Goal: Task Accomplishment & Management: Use online tool/utility

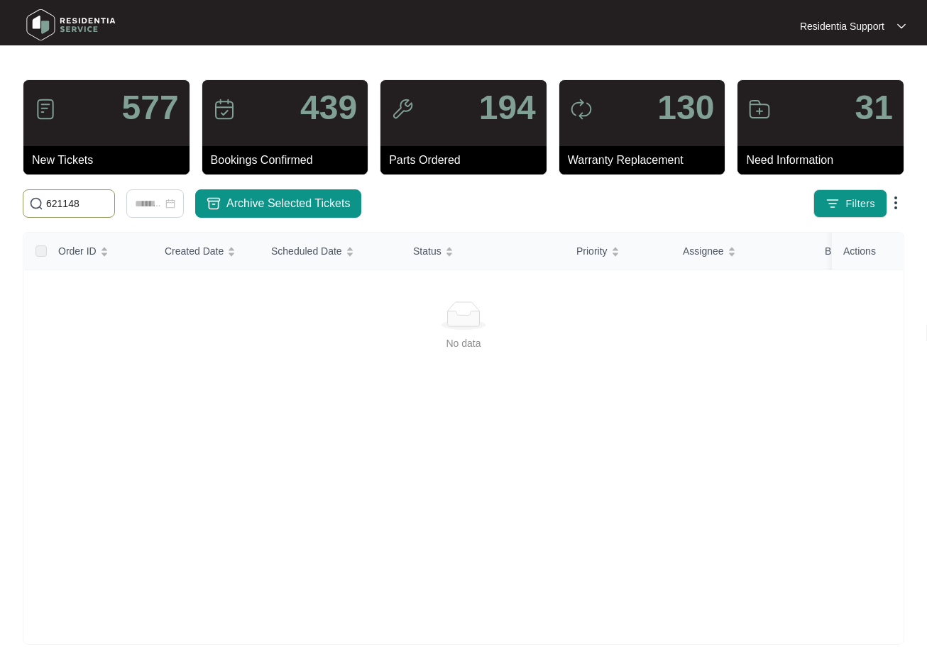
drag, startPoint x: -2, startPoint y: 196, endPoint x: -8, endPoint y: 179, distance: 17.9
click at [0, 179] on html "Residentia Support Residentia... 577 New Tickets 439 Bookings Confirmed 194 Par…" at bounding box center [463, 334] width 927 height 668
paste input "7523"
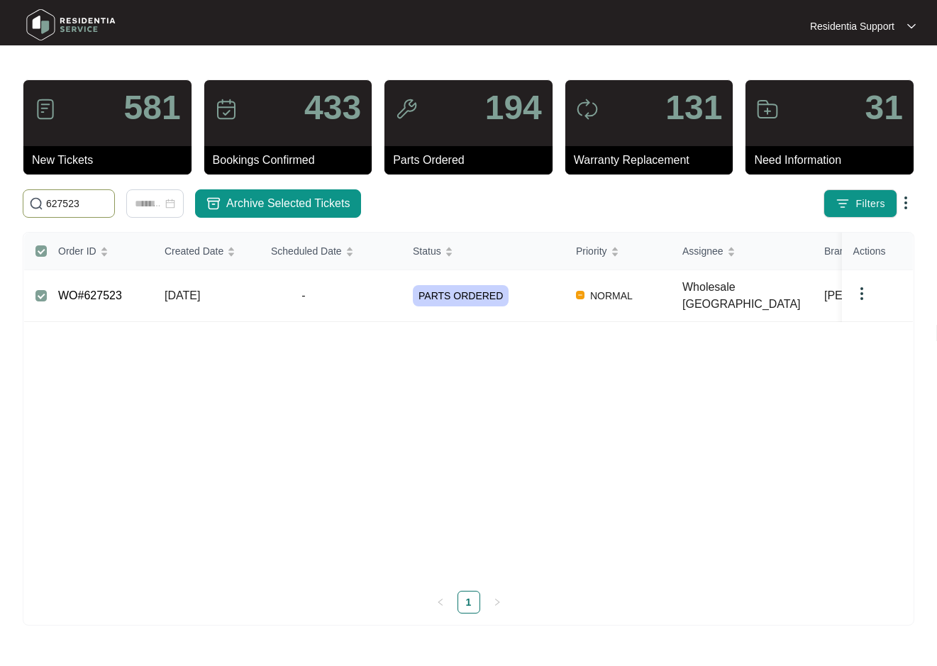
click at [858, 287] on img at bounding box center [862, 293] width 17 height 17
click at [881, 316] on span "Archive" at bounding box center [881, 316] width 33 height 16
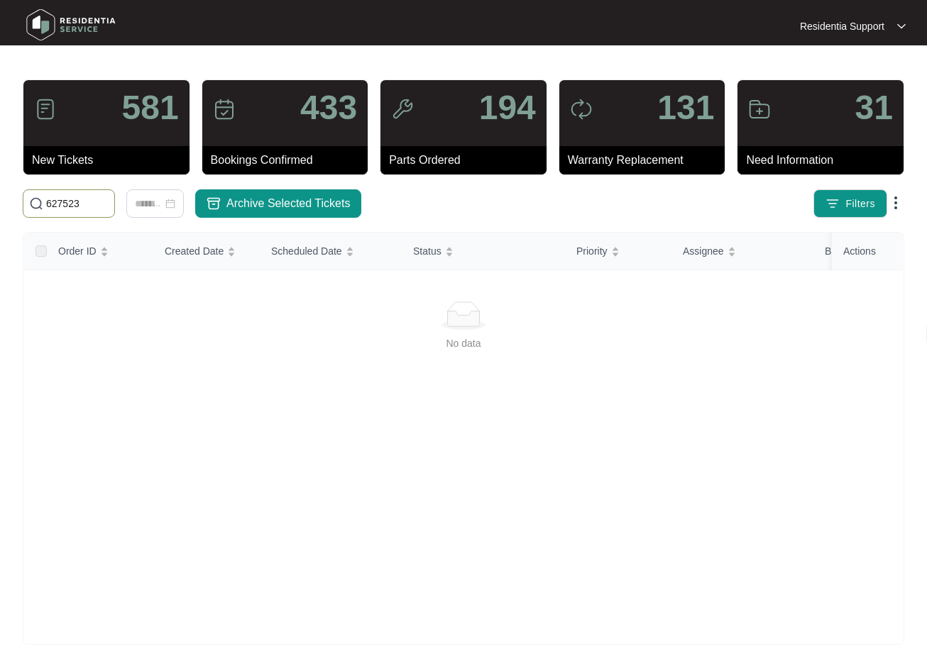
drag, startPoint x: 67, startPoint y: 204, endPoint x: -1, endPoint y: 201, distance: 68.2
click at [0, 201] on html "Residentia Support Residentia... 581 New Tickets 433 Bookings Confirmed 194 Par…" at bounding box center [463, 334] width 927 height 668
paste input "694"
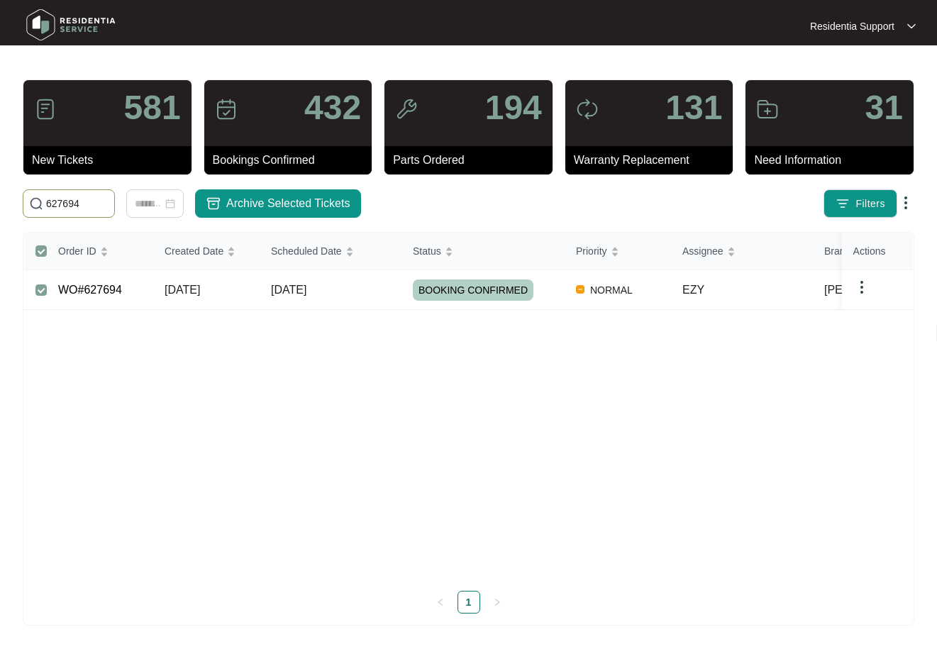
click at [864, 287] on img at bounding box center [862, 287] width 17 height 17
click at [879, 316] on span "Archive" at bounding box center [881, 316] width 33 height 16
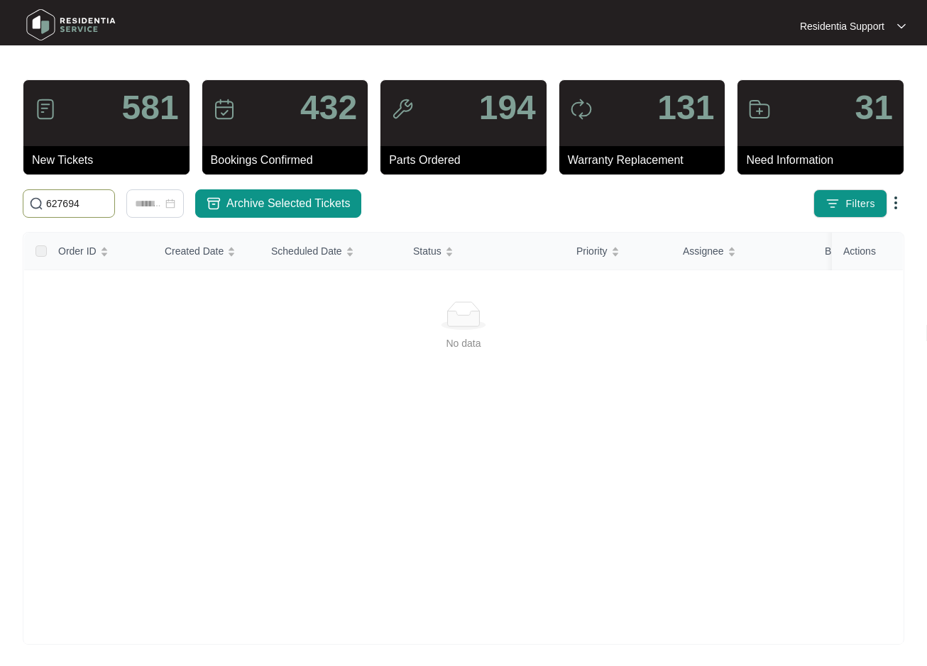
drag, startPoint x: 94, startPoint y: 201, endPoint x: -9, endPoint y: 189, distance: 103.7
click at [0, 189] on html "Residentia Support Residentia... 581 New Tickets 432 Bookings Confirmed 194 Par…" at bounding box center [463, 334] width 927 height 668
paste input "archived due to solved in Zendesk"
type input "archived due to solved in Zendesk"
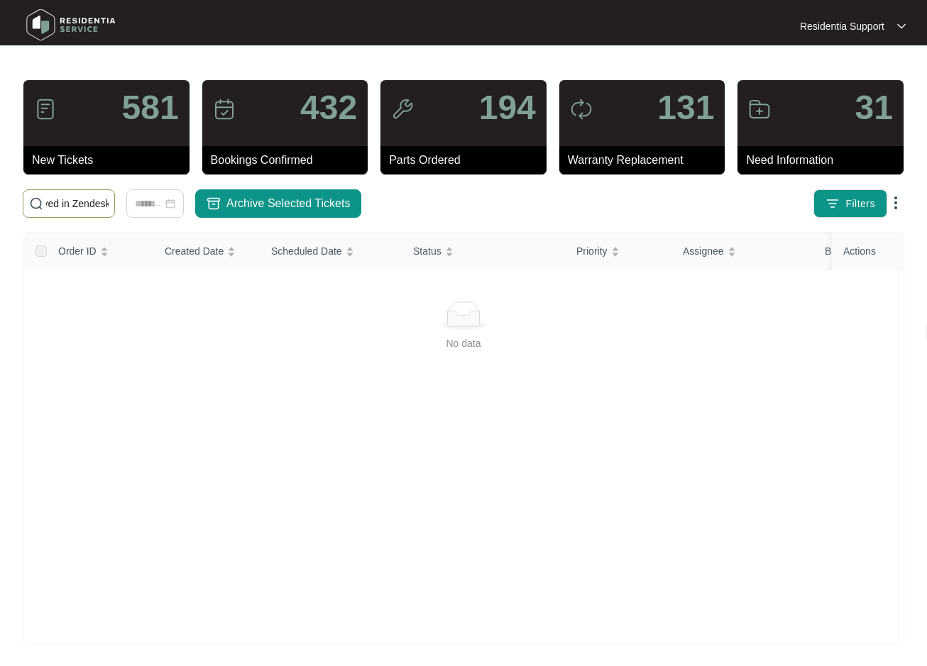
click at [79, 201] on input "archived due to solved in Zendesk" at bounding box center [77, 204] width 62 height 16
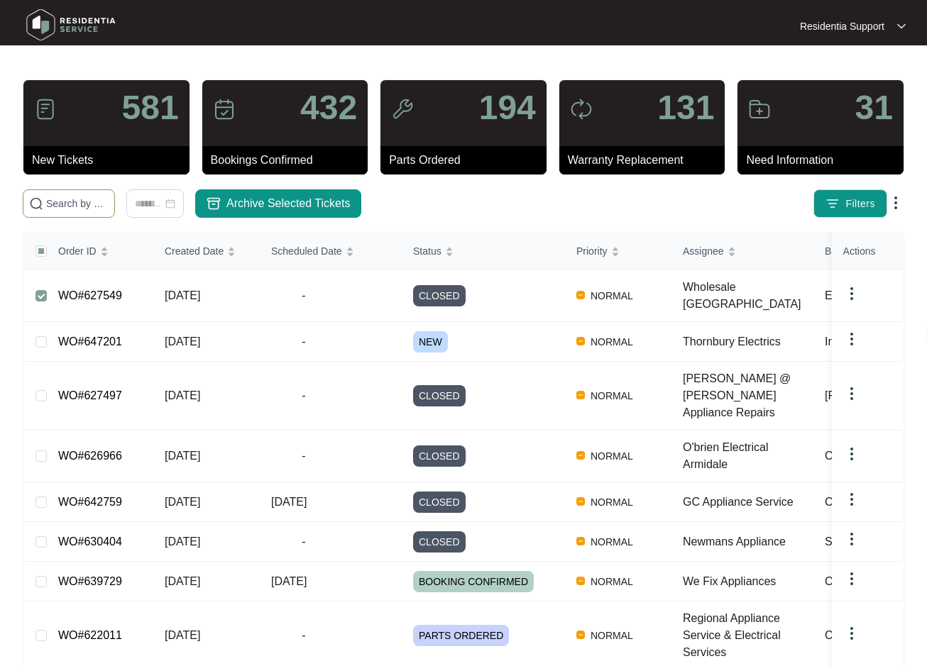
click at [69, 206] on input "text" at bounding box center [77, 204] width 62 height 16
paste input "627794"
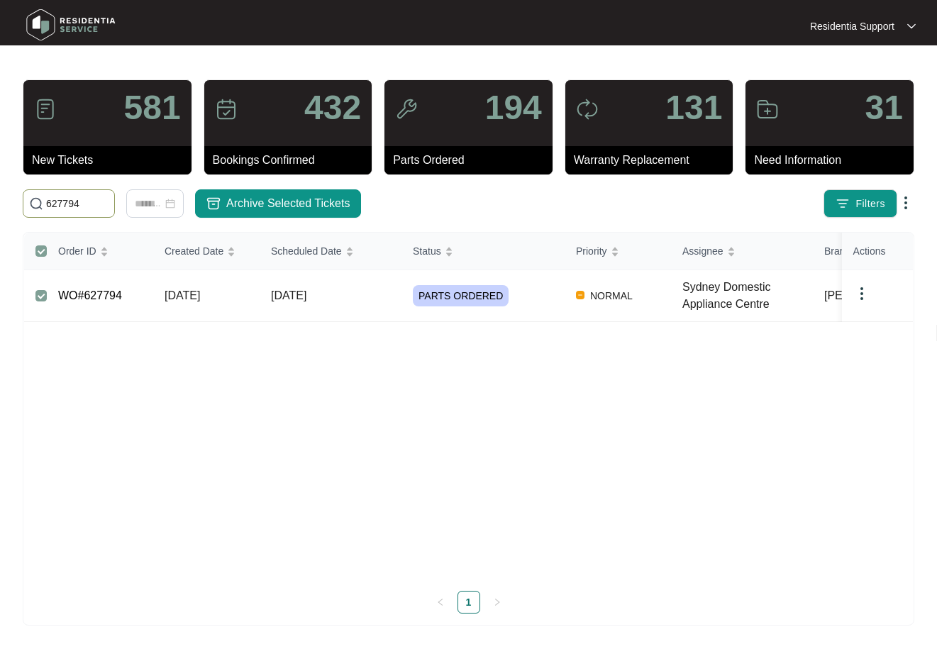
type input "627794"
drag, startPoint x: 864, startPoint y: 290, endPoint x: 863, endPoint y: 301, distance: 10.7
click at [864, 290] on img at bounding box center [862, 293] width 17 height 17
click at [870, 321] on span "Archive" at bounding box center [881, 322] width 33 height 16
